Goal: Obtain resource: Obtain resource

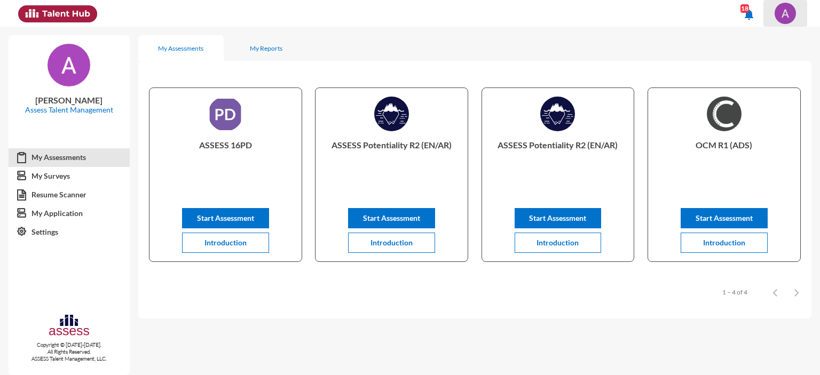
click at [782, 20] on img at bounding box center [785, 13] width 21 height 21
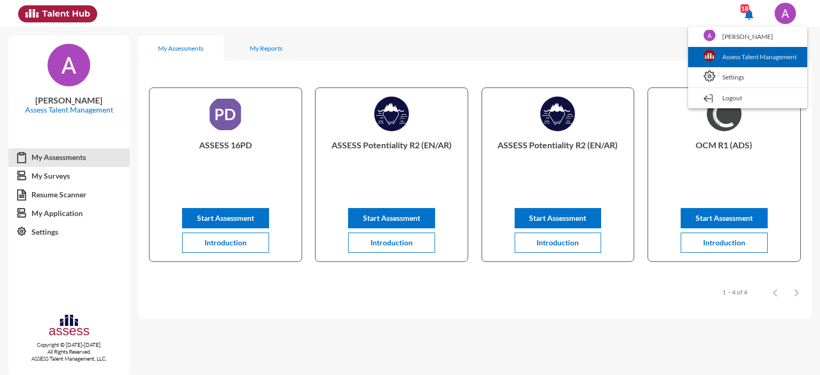
click at [728, 61] on link "Assess Talent Management" at bounding box center [747, 57] width 108 height 20
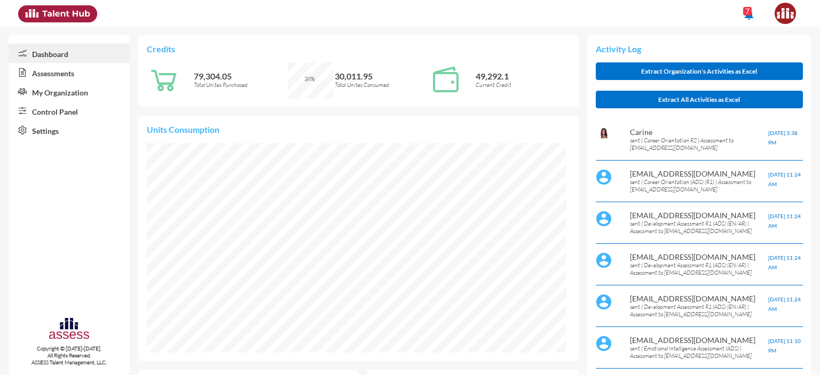
click at [46, 114] on link "Control Panel" at bounding box center [69, 110] width 121 height 19
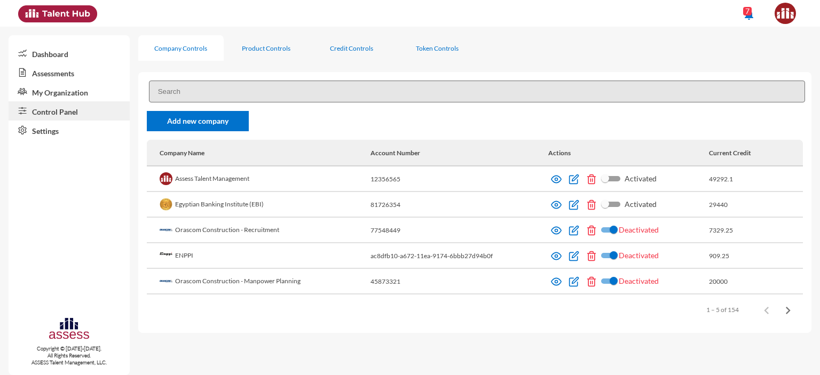
click at [222, 87] on input at bounding box center [477, 92] width 656 height 22
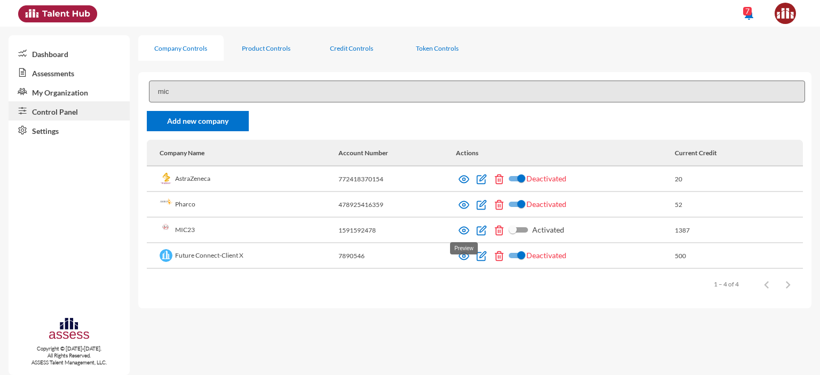
type input "mic"
click at [459, 231] on img at bounding box center [464, 230] width 11 height 11
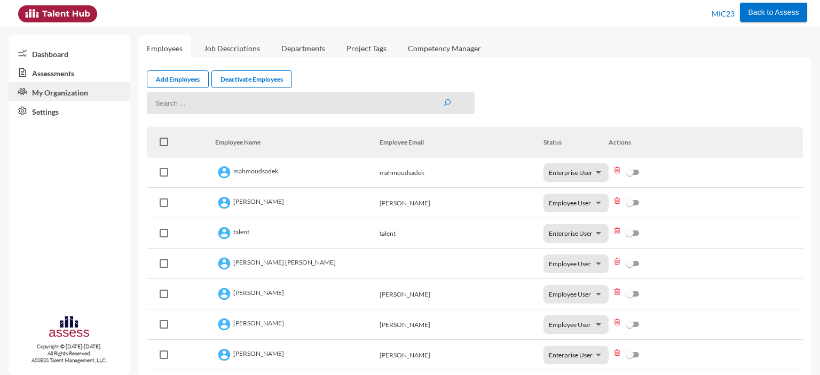
click at [62, 76] on link "Assessments" at bounding box center [69, 72] width 121 height 19
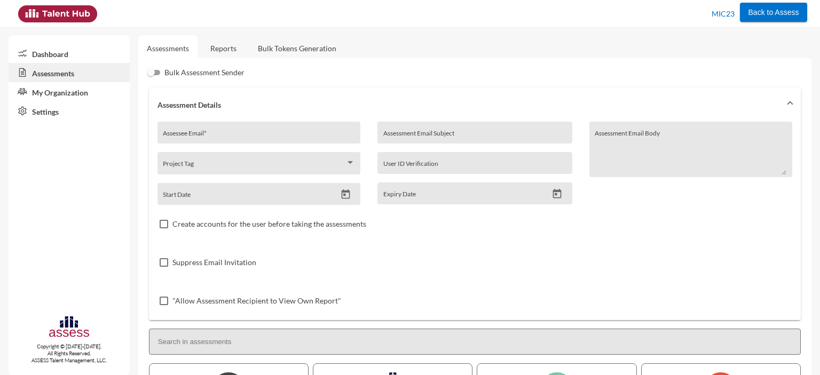
click at [222, 52] on link "Reports" at bounding box center [223, 48] width 43 height 26
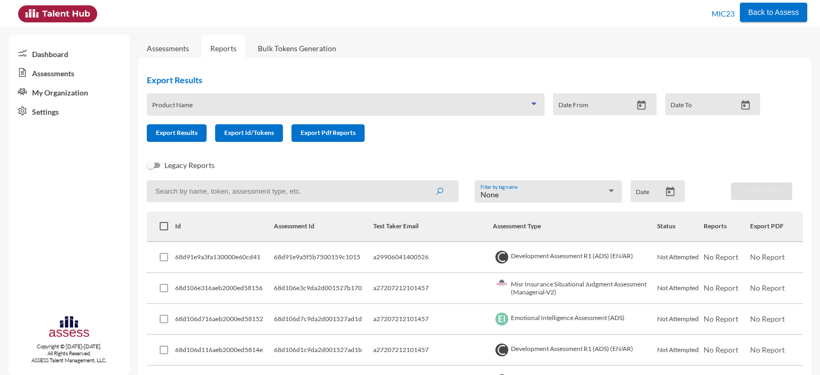
click at [239, 108] on span at bounding box center [340, 108] width 377 height 9
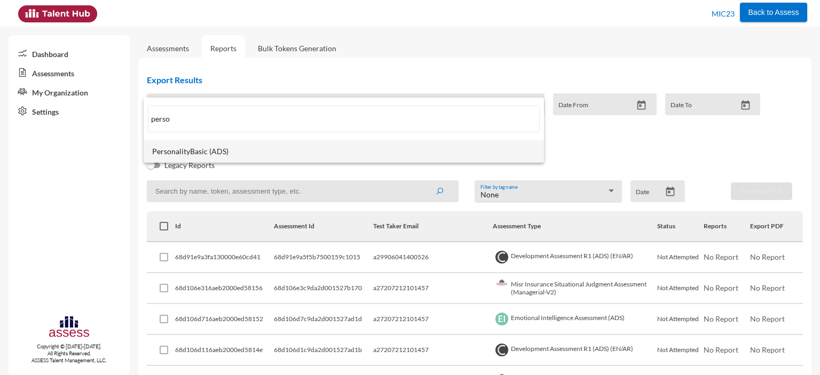
type input "perso"
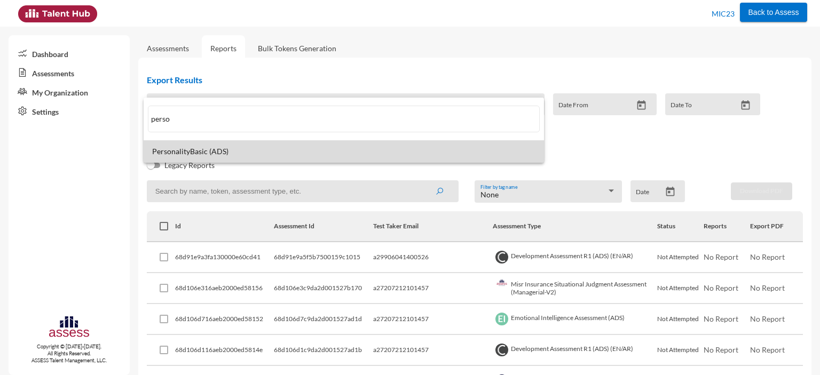
click at [246, 146] on mat-option "PersonalityBasic (ADS)" at bounding box center [344, 151] width 400 height 22
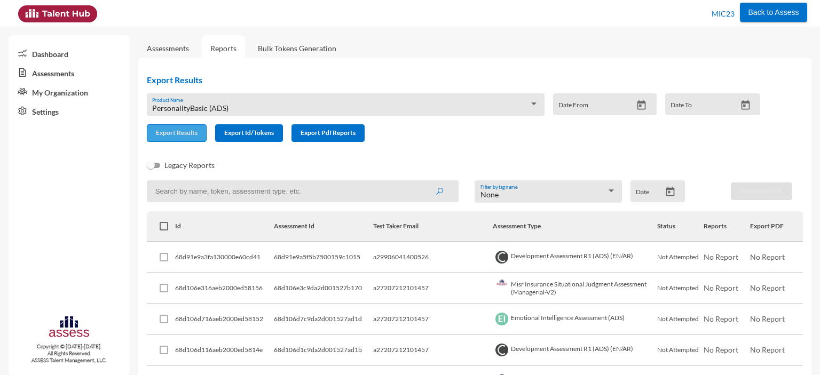
click at [187, 139] on button "Export Results" at bounding box center [177, 133] width 60 height 18
click at [334, 102] on div "PersonalityBasic (ADS) Product Name" at bounding box center [345, 107] width 387 height 17
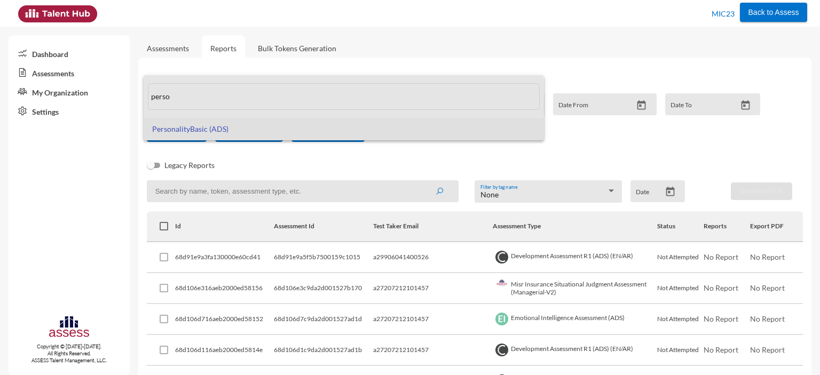
drag, startPoint x: 179, startPoint y: 100, endPoint x: 148, endPoint y: 99, distance: 31.0
click at [148, 99] on input "perso" at bounding box center [344, 96] width 392 height 27
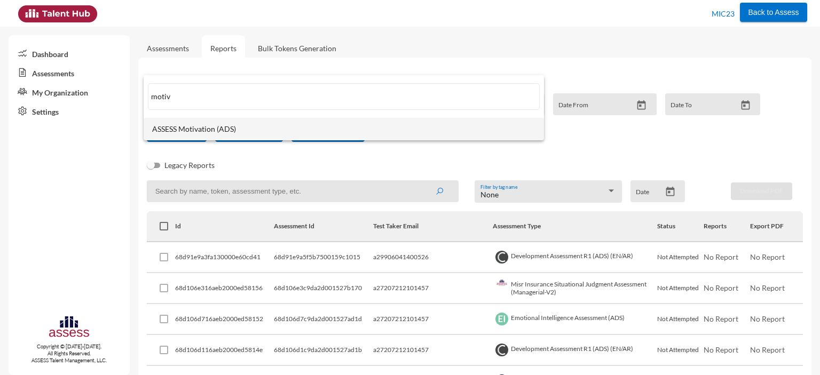
type input "motiv"
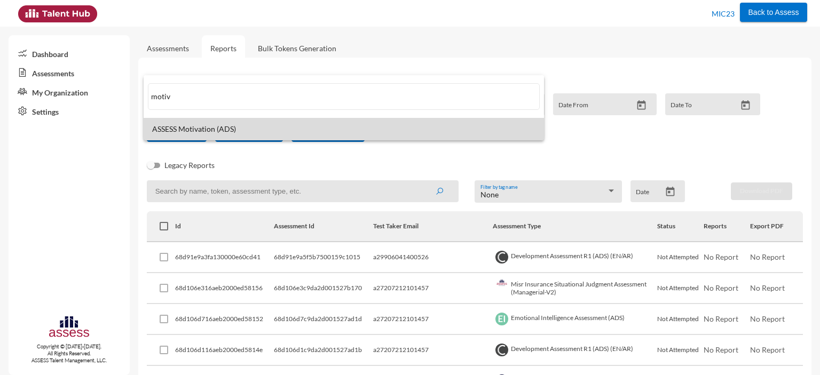
click at [179, 136] on mat-option "ASSESS Motivation (ADS)" at bounding box center [344, 129] width 400 height 22
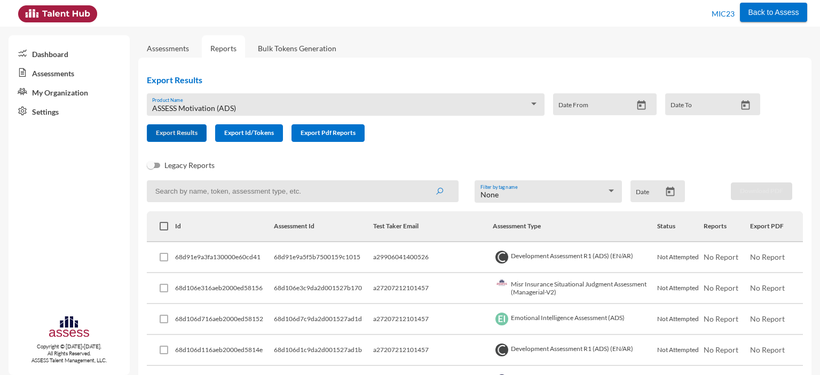
click at [179, 136] on span "Export Results" at bounding box center [177, 133] width 42 height 8
click at [201, 194] on input at bounding box center [303, 191] width 312 height 22
type input "PERSONALITY"
click at [422, 182] on button "submit" at bounding box center [439, 191] width 34 height 19
click at [239, 108] on div "ASSESS Motivation (ADS)" at bounding box center [340, 108] width 377 height 9
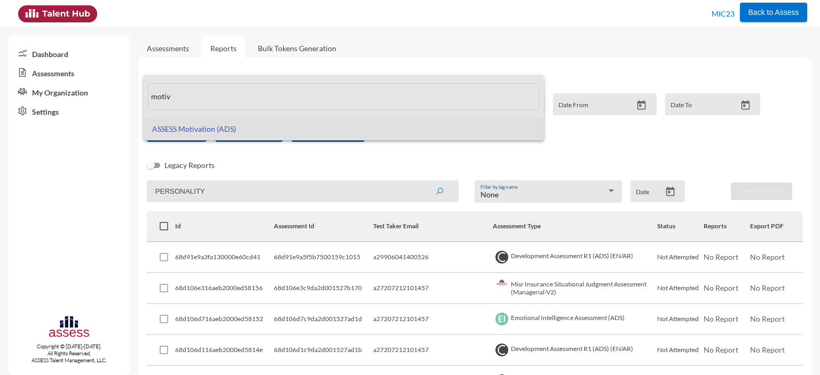
drag, startPoint x: 196, startPoint y: 100, endPoint x: 152, endPoint y: 100, distance: 44.8
click at [152, 100] on input "motiv" at bounding box center [344, 96] width 392 height 27
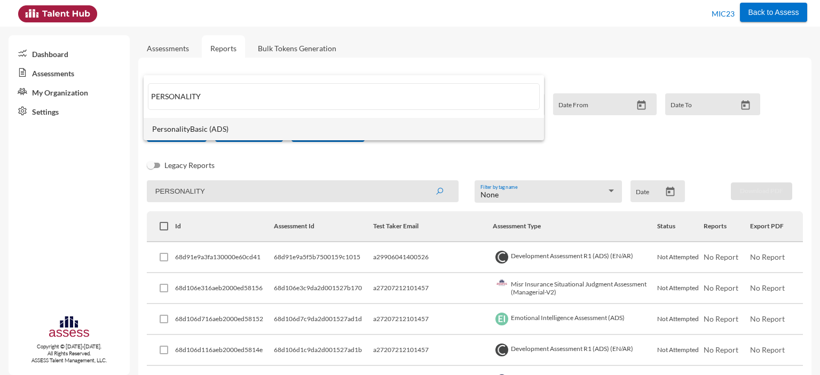
type input "PERSONALITY"
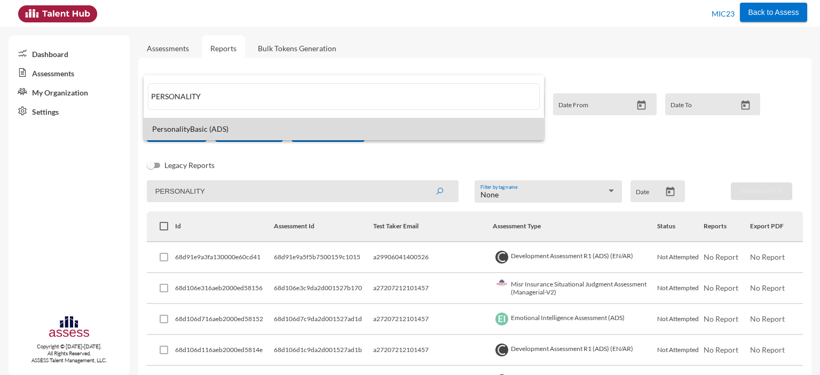
click at [167, 131] on span "PersonalityBasic (ADS)" at bounding box center [343, 129] width 383 height 9
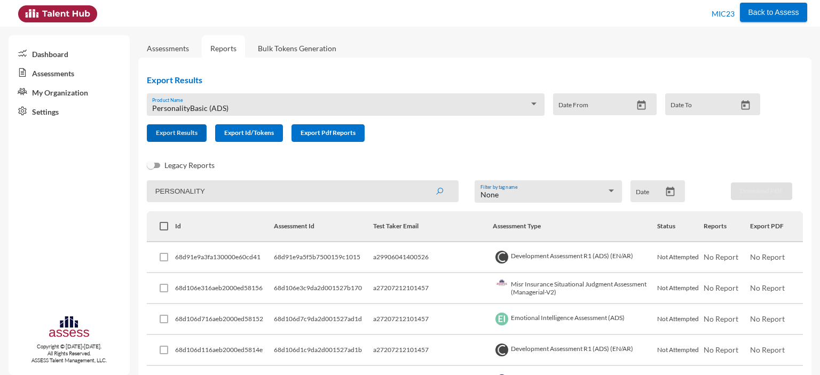
click at [167, 131] on span "Export Results" at bounding box center [177, 133] width 42 height 8
drag, startPoint x: 209, startPoint y: 194, endPoint x: 142, endPoint y: 196, distance: 66.8
click at [173, 133] on span "Export Results" at bounding box center [177, 133] width 42 height 8
click at [188, 196] on input at bounding box center [303, 191] width 312 height 22
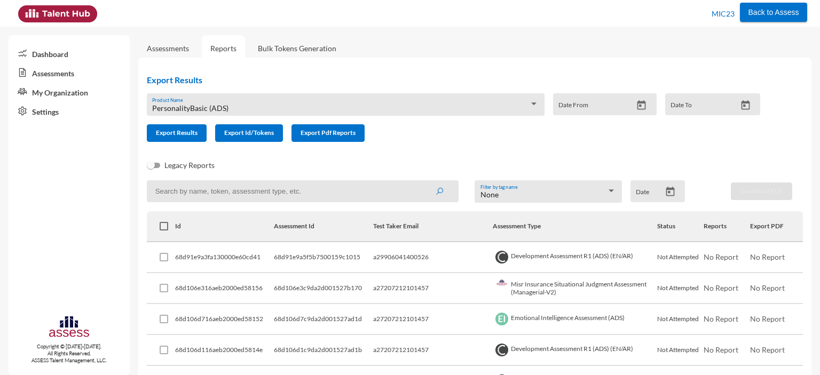
paste input "6840249fcf449c0015035cfa"
click at [422, 182] on button "submit" at bounding box center [439, 191] width 34 height 19
drag, startPoint x: 257, startPoint y: 192, endPoint x: 145, endPoint y: 194, distance: 112.1
paste input "a29906041400526"
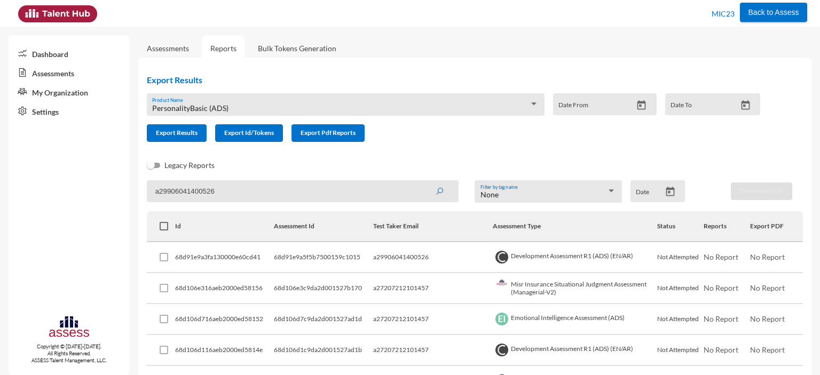
type input "a29906041400526"
click at [422, 182] on button "submit" at bounding box center [439, 191] width 34 height 19
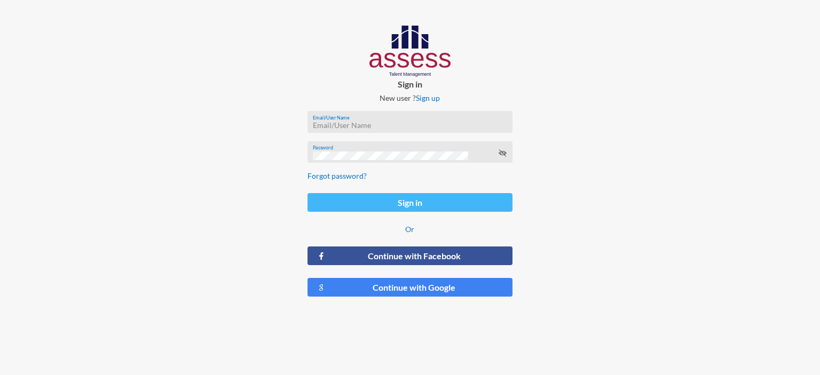
type input "[EMAIL_ADDRESS][DOMAIN_NAME]"
click at [387, 203] on button "Sign in" at bounding box center [410, 202] width 205 height 19
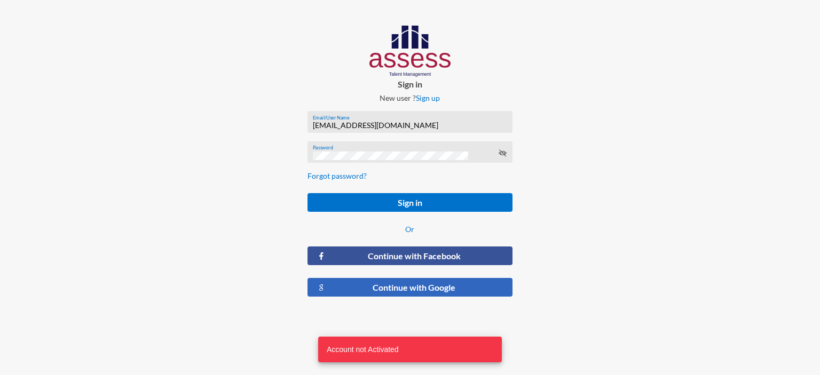
click at [381, 290] on button "Continue with Google" at bounding box center [410, 287] width 205 height 19
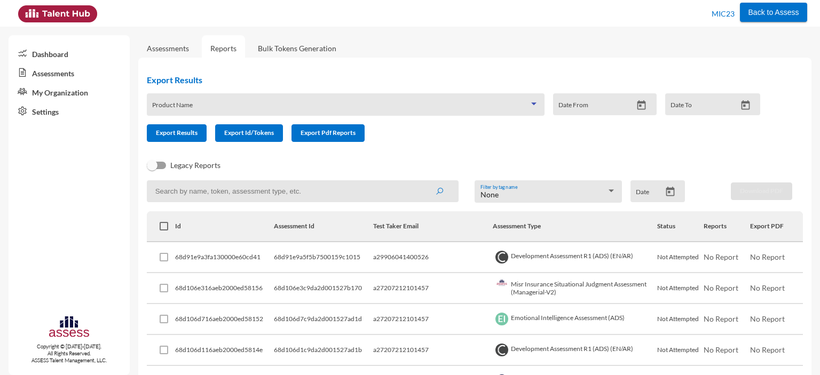
click at [207, 110] on span at bounding box center [340, 108] width 377 height 9
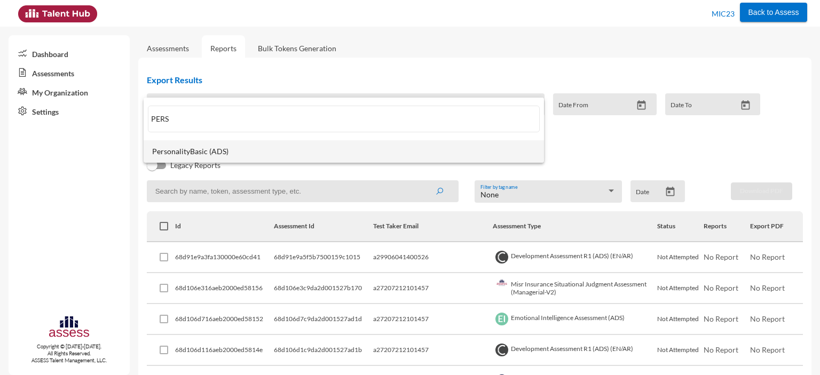
type input "PERS"
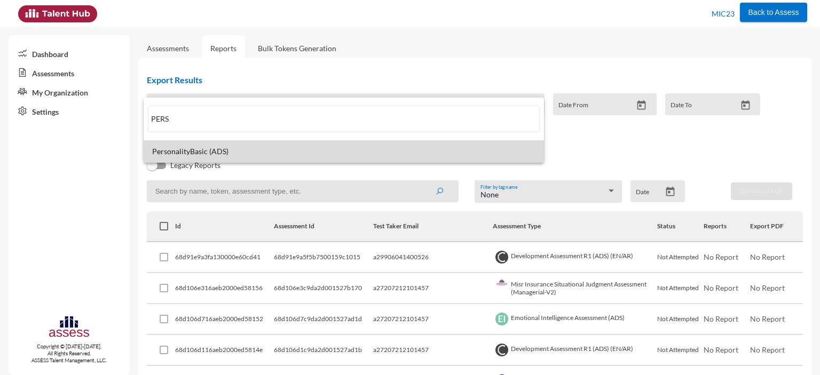
click at [215, 142] on mat-option "PersonalityBasic (ADS)" at bounding box center [344, 151] width 400 height 22
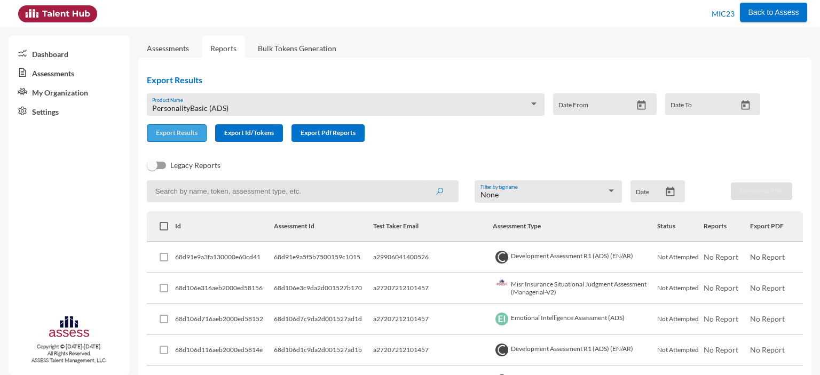
click at [184, 134] on span "Export Results" at bounding box center [177, 133] width 42 height 8
